Goal: Transaction & Acquisition: Obtain resource

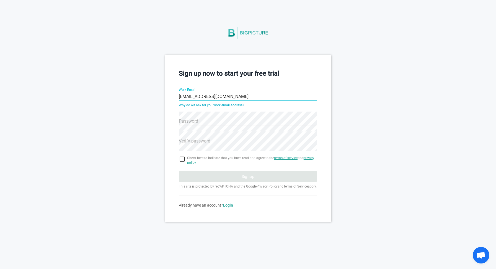
type input "[EMAIL_ADDRESS][DOMAIN_NAME]"
click at [183, 160] on input "checkbox" at bounding box center [248, 159] width 138 height 7
checkbox input "true"
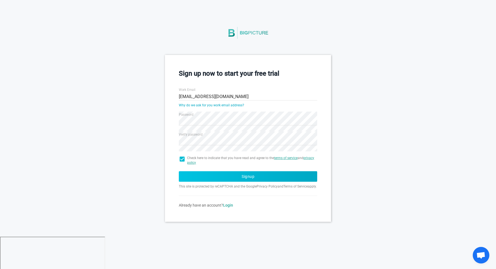
click at [194, 180] on button "Signup" at bounding box center [248, 176] width 138 height 11
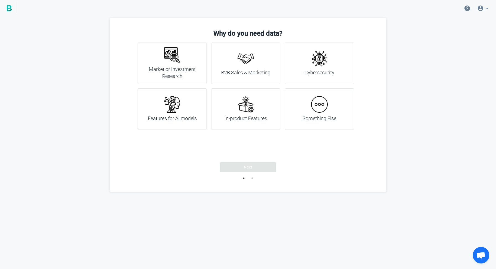
click at [306, 102] on div "Something Else" at bounding box center [319, 109] width 34 height 26
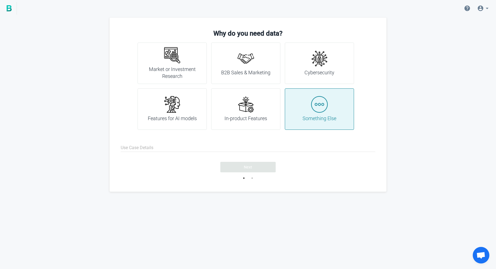
click at [189, 53] on div "Market or Investment Research" at bounding box center [171, 63] width 55 height 33
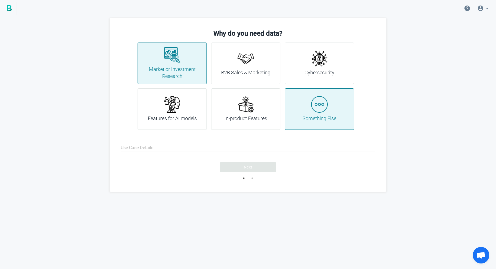
click at [298, 113] on div "Something Else" at bounding box center [319, 108] width 69 height 41
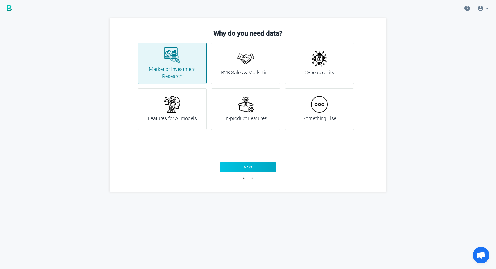
click at [244, 171] on button "Next" at bounding box center [247, 167] width 55 height 11
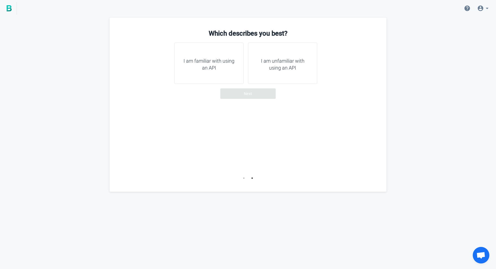
click at [235, 75] on div "I am familiar with using an API" at bounding box center [208, 63] width 69 height 41
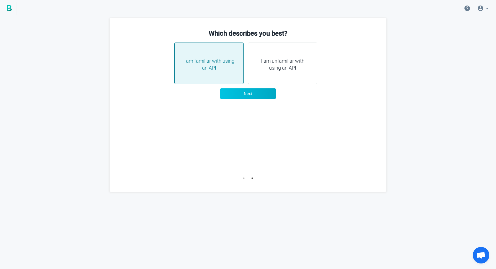
click at [252, 93] on button "Next" at bounding box center [247, 93] width 55 height 11
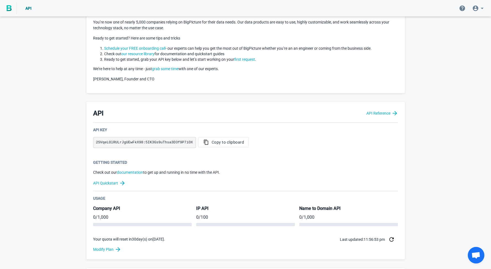
scroll to position [40, 0]
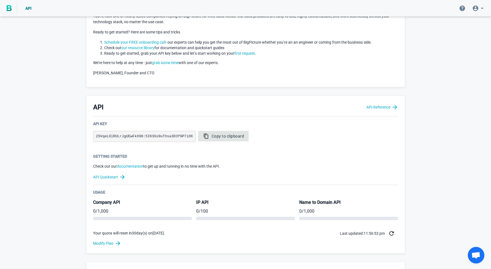
click at [235, 138] on span "Copy to clipboard" at bounding box center [223, 137] width 41 height 6
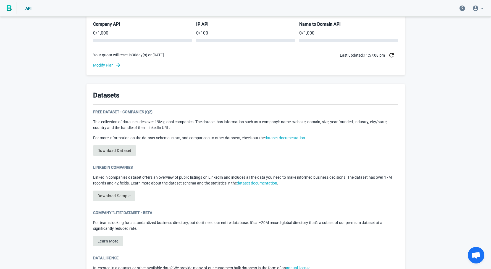
scroll to position [220, 0]
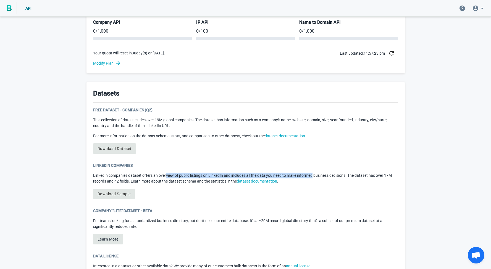
drag, startPoint x: 167, startPoint y: 178, endPoint x: 315, endPoint y: 173, distance: 147.7
click at [315, 173] on p "LinkedIn companies dataset offers an overview of public listings on LinkedIn an…" at bounding box center [245, 179] width 305 height 12
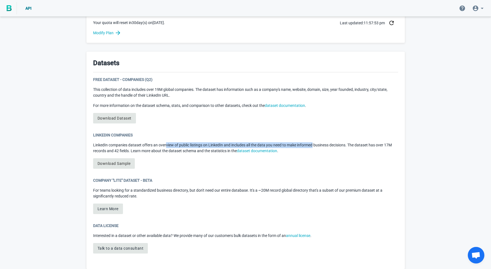
scroll to position [257, 0]
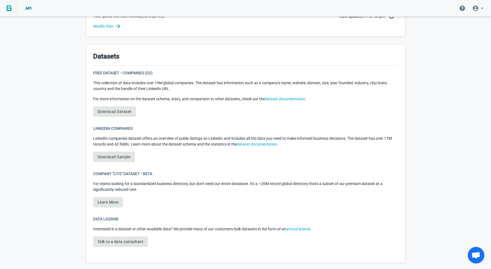
click at [174, 166] on div "LinkedIn Companies LinkedIn companies dataset offers an overview of public list…" at bounding box center [245, 146] width 305 height 41
click at [110, 112] on link "Download Dataset" at bounding box center [114, 111] width 43 height 11
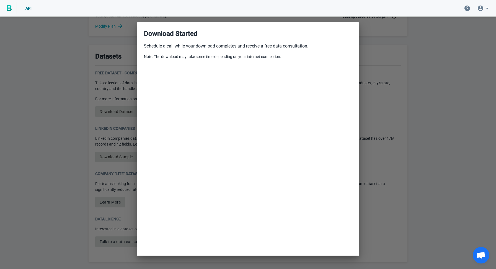
click at [390, 107] on div at bounding box center [248, 134] width 496 height 269
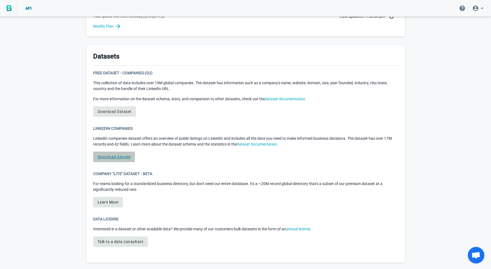
click at [109, 158] on link "Download Sample" at bounding box center [114, 157] width 42 height 11
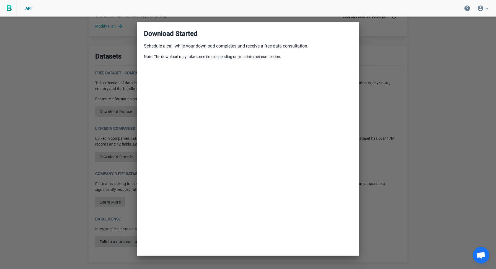
click at [451, 166] on div at bounding box center [248, 134] width 496 height 269
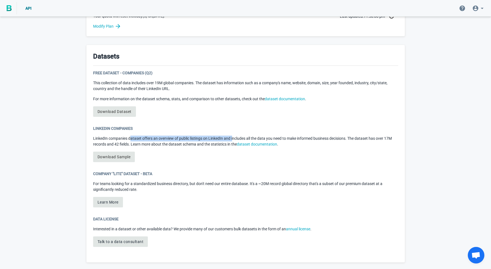
drag, startPoint x: 130, startPoint y: 139, endPoint x: 233, endPoint y: 139, distance: 103.4
click at [233, 139] on p "LinkedIn companies dataset offers an overview of public listings on LinkedIn an…" at bounding box center [245, 142] width 305 height 12
click at [282, 98] on link "dataset documentation" at bounding box center [285, 99] width 40 height 4
